Goal: Navigation & Orientation: Understand site structure

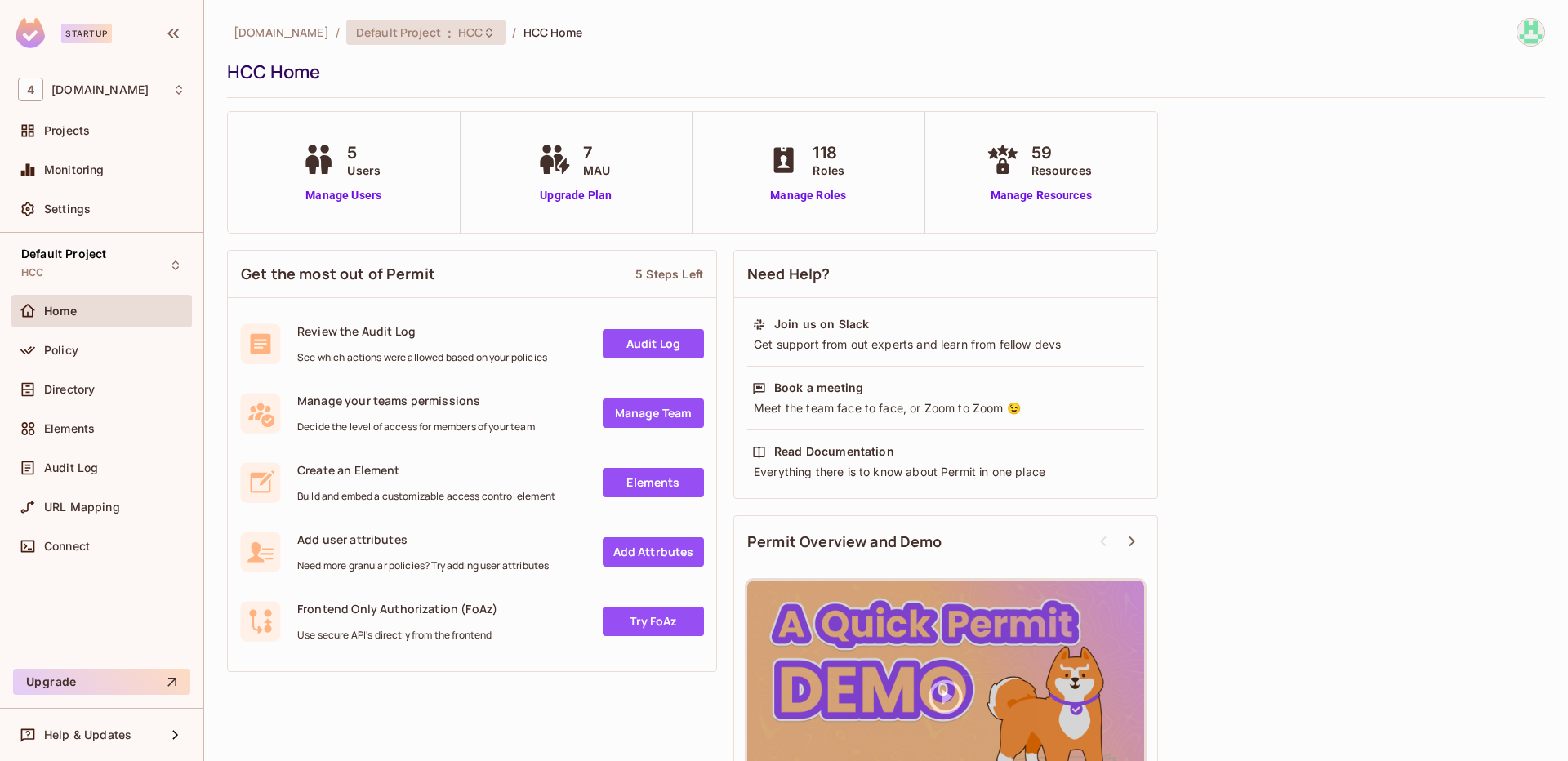
click at [369, 36] on span "Default Project" at bounding box center [398, 31] width 85 height 15
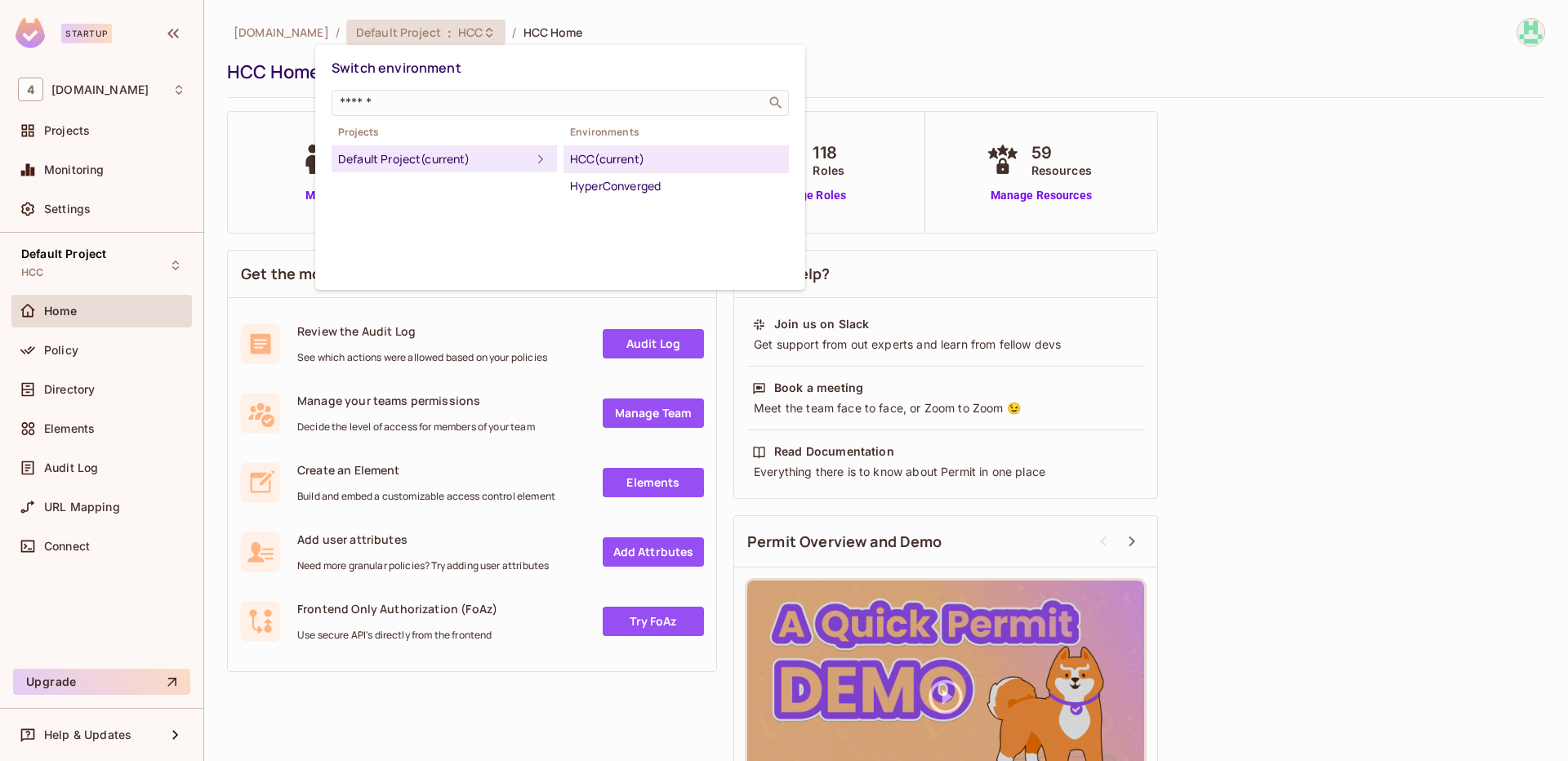
click at [612, 158] on div "HCC (current)" at bounding box center [675, 159] width 212 height 20
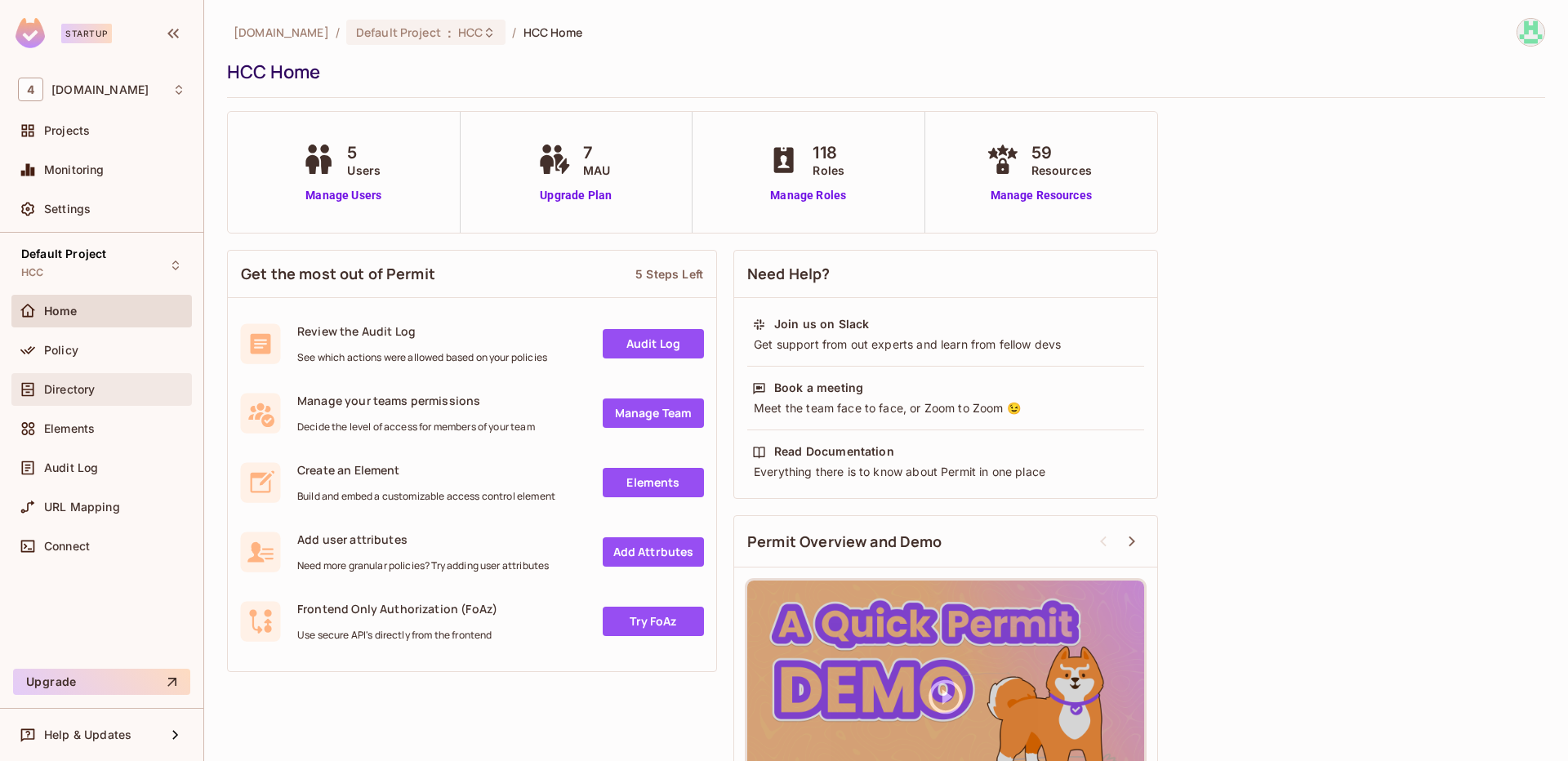
click at [89, 398] on div "Directory" at bounding box center [101, 389] width 167 height 20
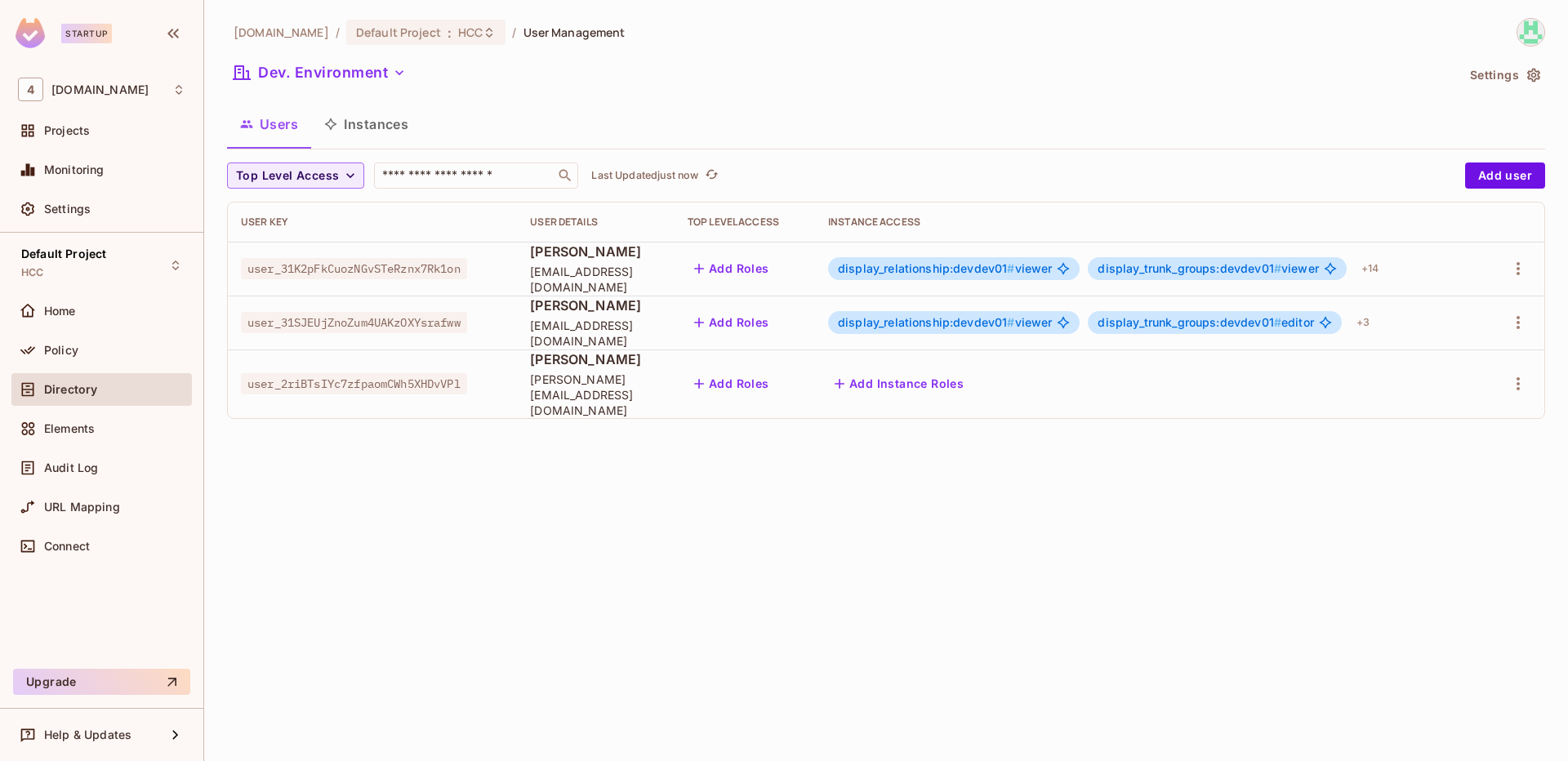
click at [486, 502] on div "46labs.com / Default Project : HCC / User Management Dev. Environment Settings …" at bounding box center [886, 380] width 1363 height 761
click at [586, 79] on div "Dev. Environment" at bounding box center [841, 75] width 1228 height 31
